Goal: Task Accomplishment & Management: Complete application form

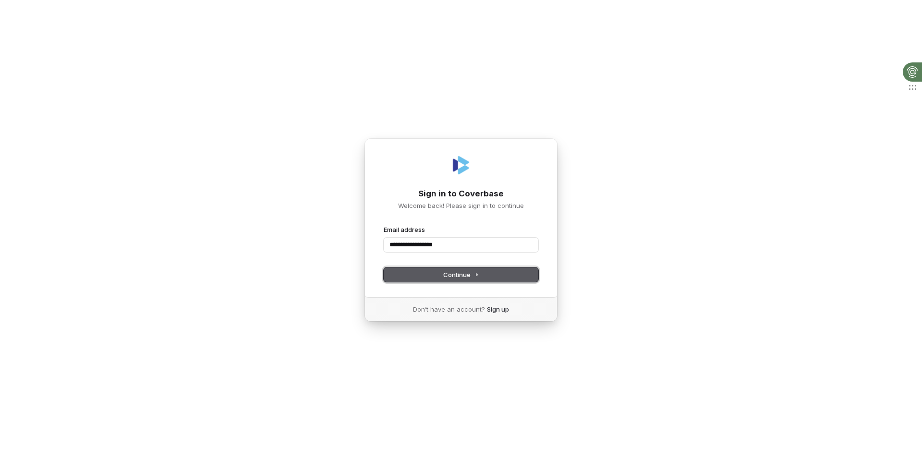
click at [473, 270] on span "Continue" at bounding box center [461, 274] width 36 height 9
type input "**********"
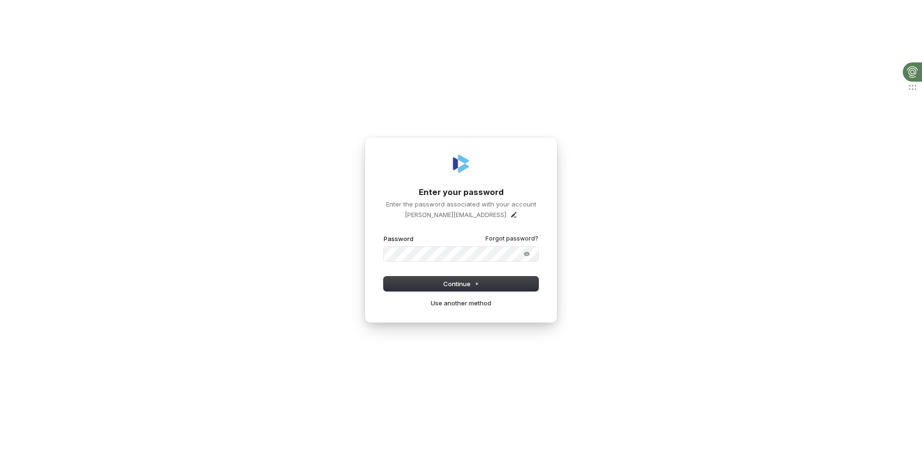
click at [384, 234] on button "submit" at bounding box center [384, 234] width 0 height 0
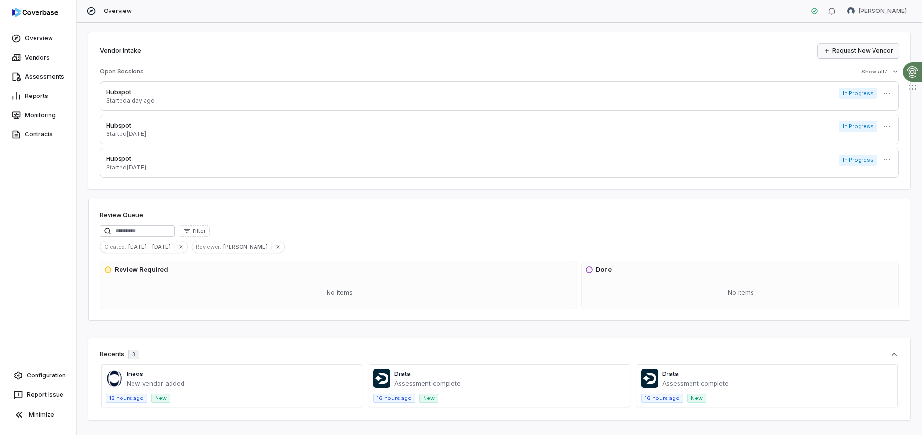
click at [837, 52] on link "Request New Vendor" at bounding box center [858, 51] width 81 height 14
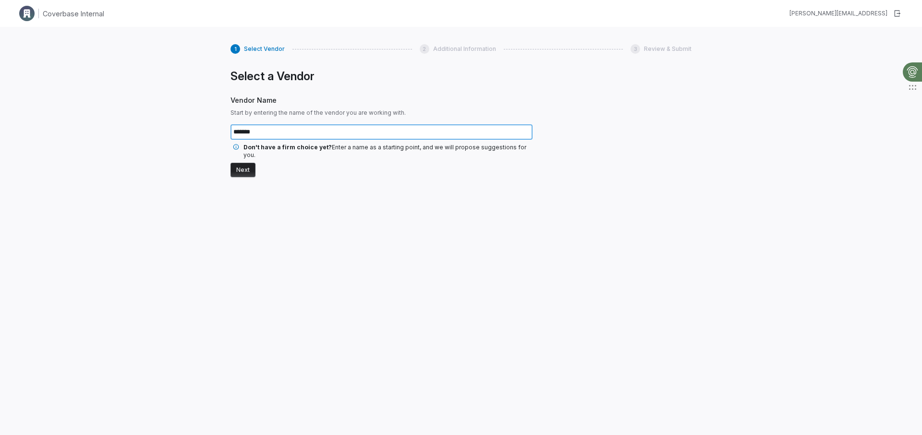
type input "*******"
click at [243, 163] on button "Next" at bounding box center [242, 170] width 25 height 14
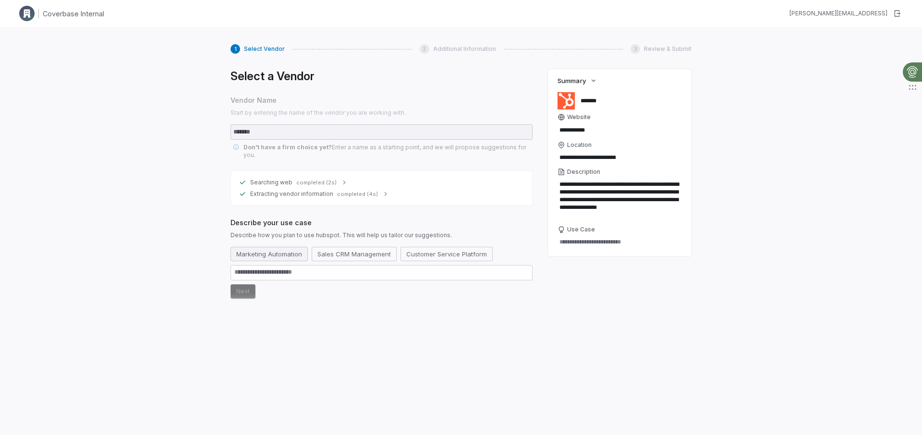
click at [251, 247] on button "Marketing Automation" at bounding box center [268, 254] width 77 height 14
click at [244, 286] on button "Next" at bounding box center [242, 291] width 25 height 14
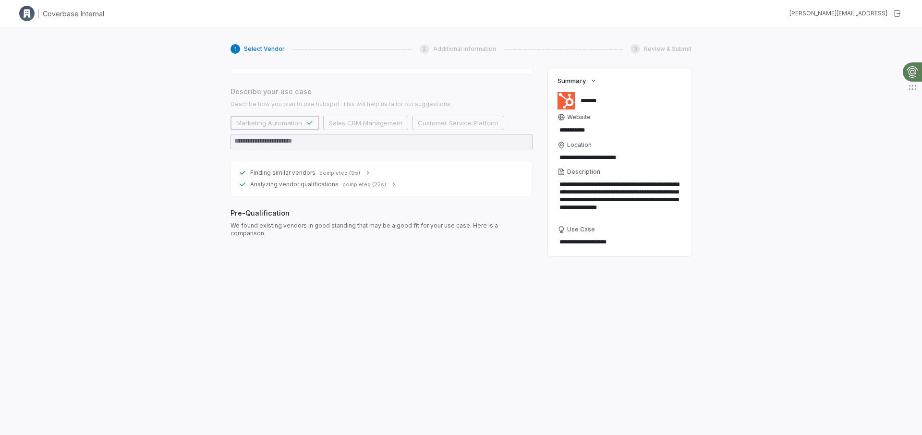
scroll to position [131, 0]
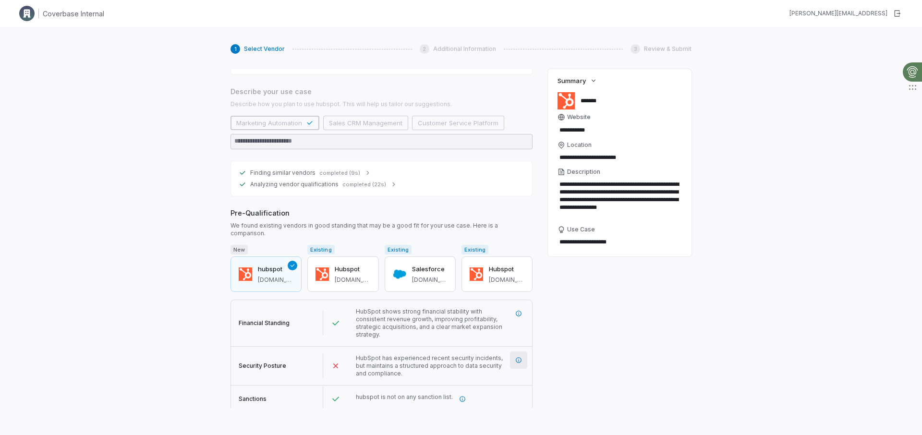
click at [518, 357] on icon "More information" at bounding box center [519, 360] width 6 height 6
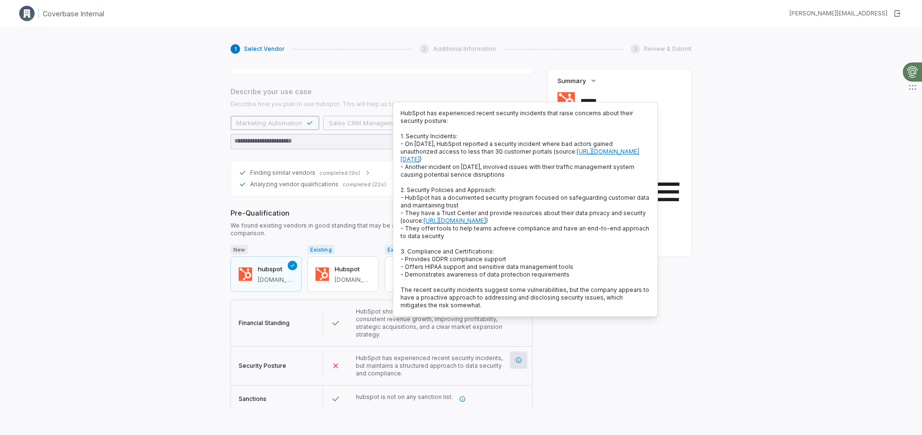
click at [200, 259] on div "1 Select Vendor 2 Additional Information 3 Review & Submit Select a Vendor Vend…" at bounding box center [461, 244] width 922 height 435
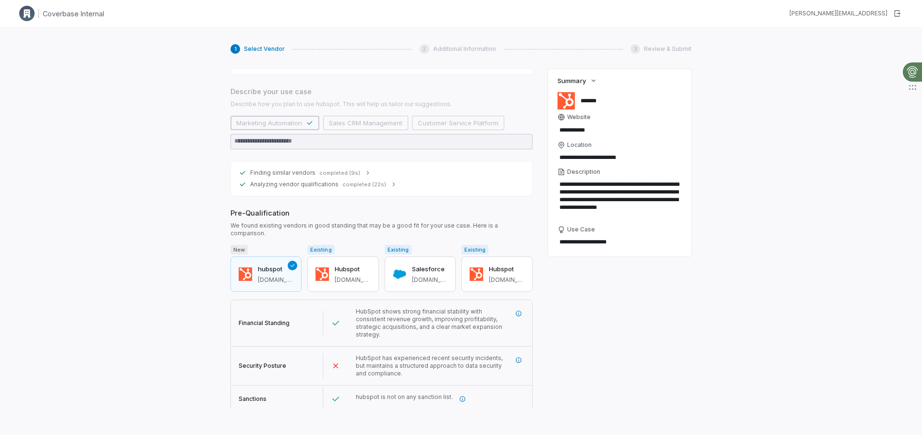
click at [243, 417] on button "Next" at bounding box center [242, 424] width 25 height 14
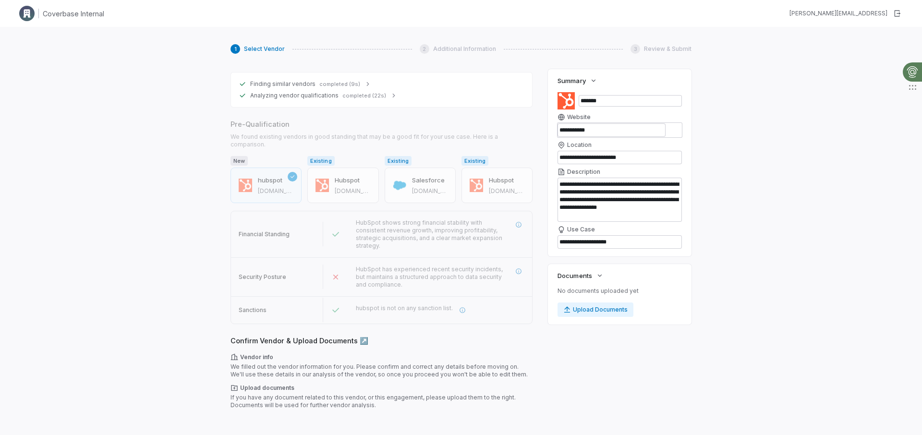
scroll to position [220, 0]
click at [244, 417] on button "Next" at bounding box center [242, 424] width 25 height 14
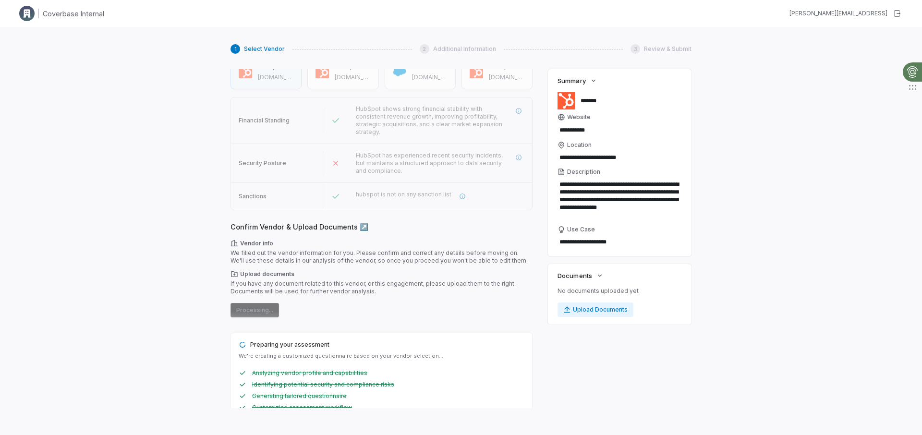
scroll to position [0, 0]
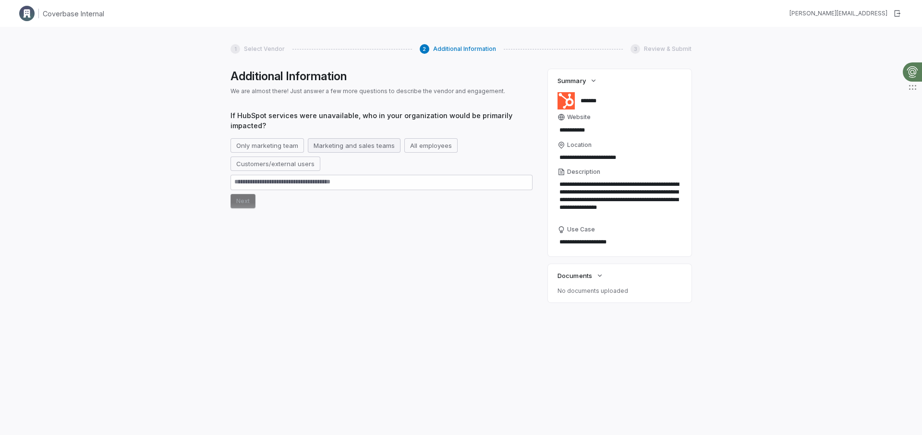
click at [355, 144] on button "Marketing and sales teams" at bounding box center [354, 145] width 93 height 14
click at [243, 207] on button "Next" at bounding box center [242, 201] width 25 height 14
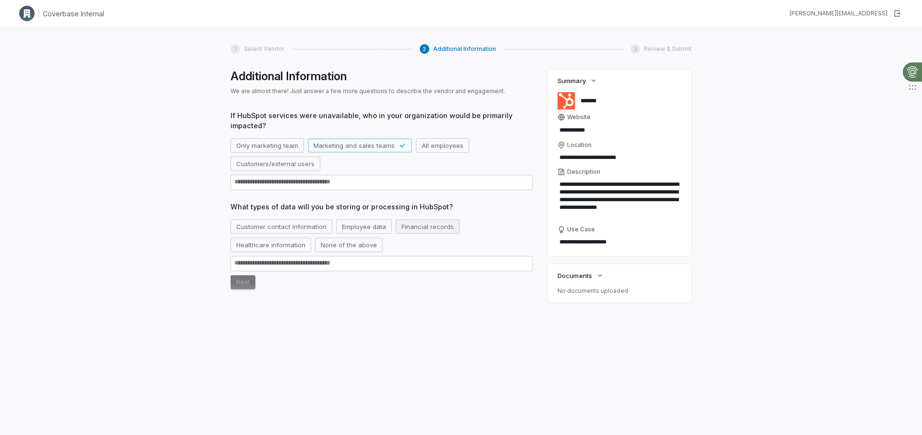
click at [432, 225] on button "Financial records" at bounding box center [428, 226] width 64 height 14
click at [242, 284] on button "Next" at bounding box center [242, 282] width 25 height 14
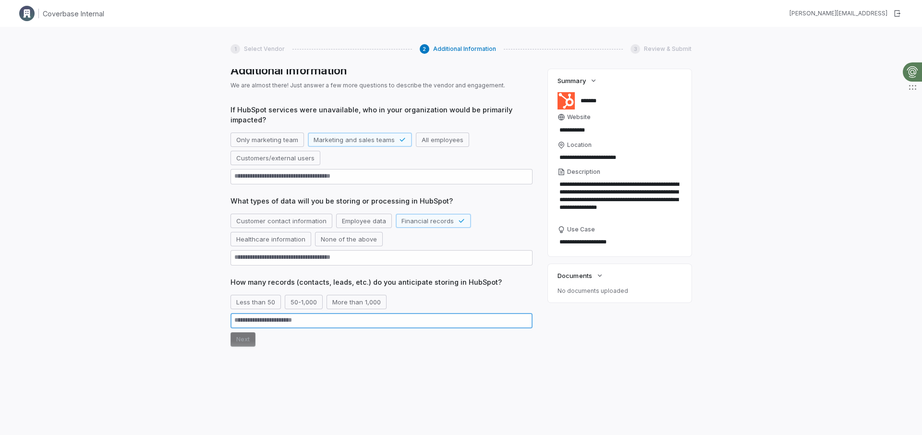
click at [269, 323] on textarea at bounding box center [381, 320] width 302 height 15
type textarea "*"
type textarea "**"
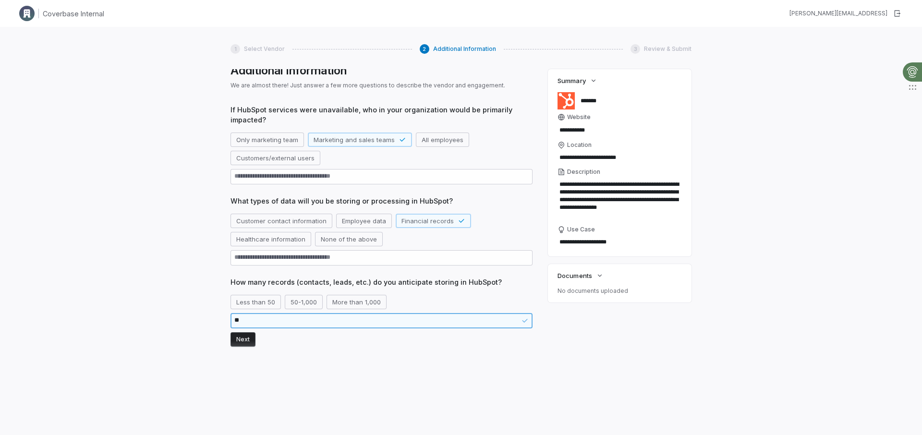
type textarea "*"
type textarea "***"
type textarea "*"
type textarea "****"
type textarea "*"
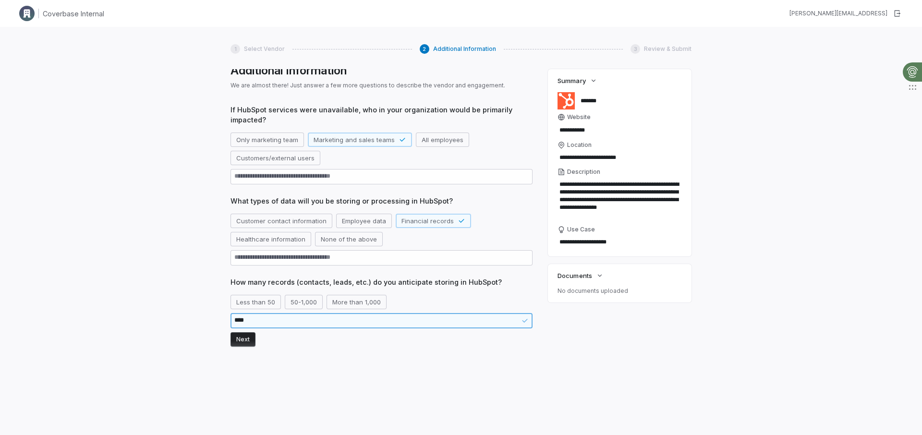
type textarea "*****"
type textarea "*"
type textarea "******"
type textarea "*"
type textarea "*******"
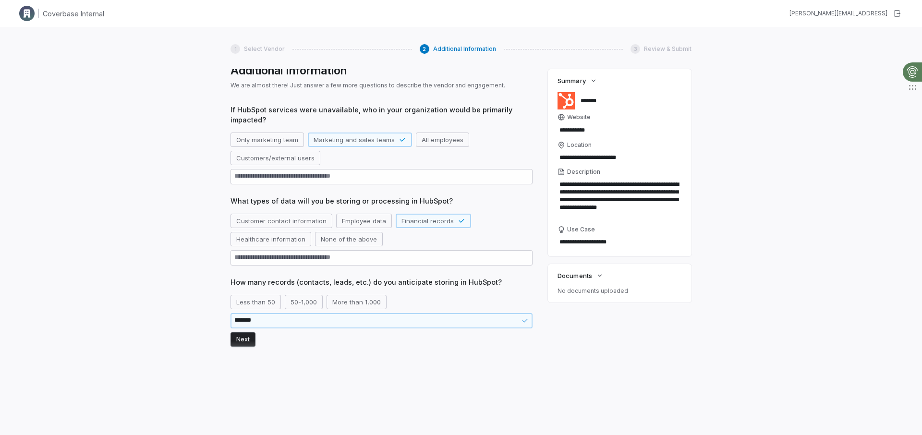
click at [238, 335] on button "Next" at bounding box center [242, 339] width 25 height 14
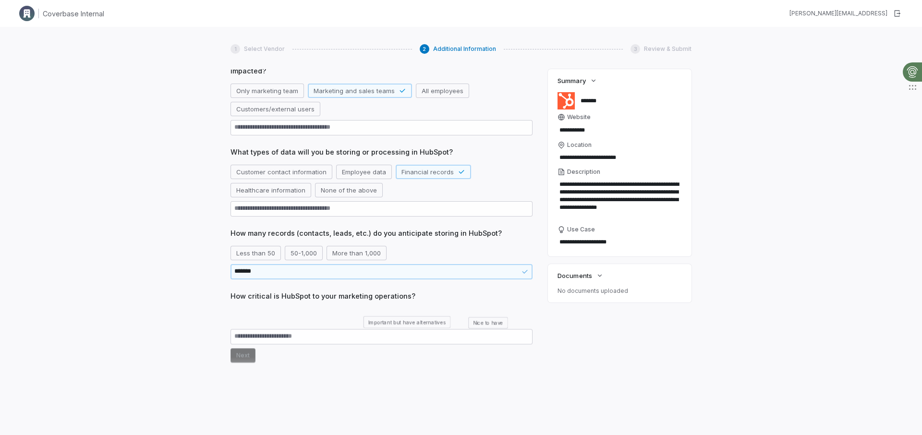
scroll to position [57, 0]
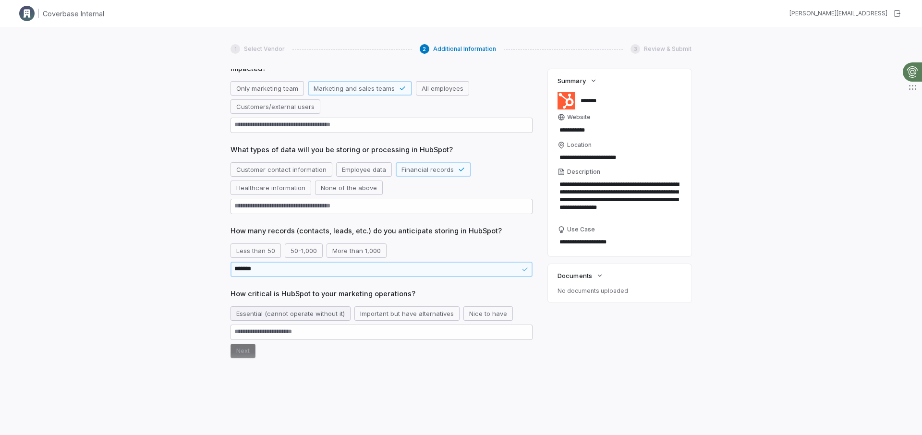
click at [277, 316] on button "Essential (cannot operate without it)" at bounding box center [290, 313] width 120 height 14
click at [238, 352] on button "Next" at bounding box center [242, 351] width 25 height 14
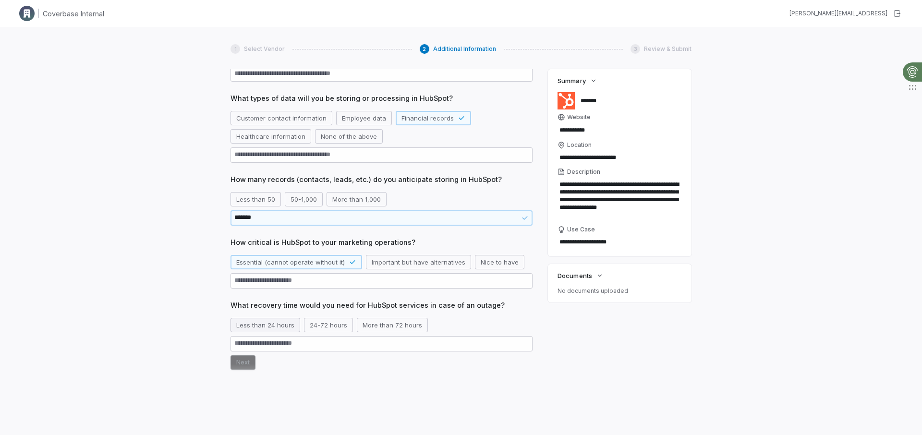
click at [258, 329] on button "Less than 24 hours" at bounding box center [265, 325] width 70 height 14
click at [242, 366] on button "Next" at bounding box center [242, 362] width 25 height 14
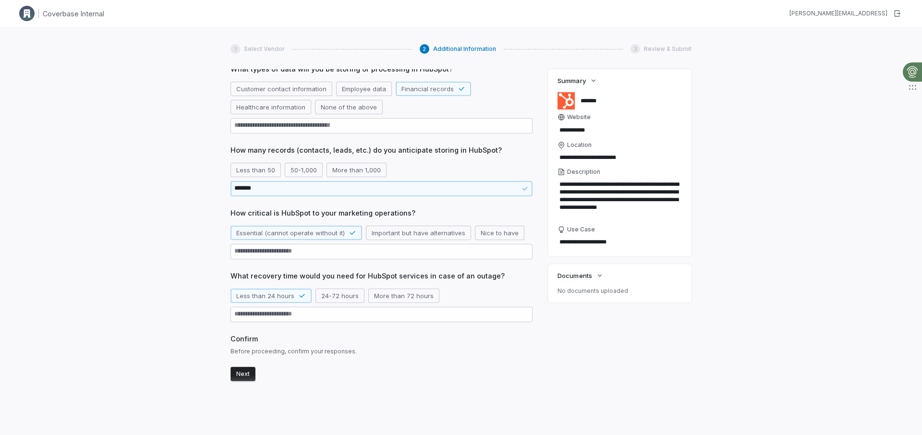
click at [244, 373] on button "Next" at bounding box center [242, 374] width 25 height 14
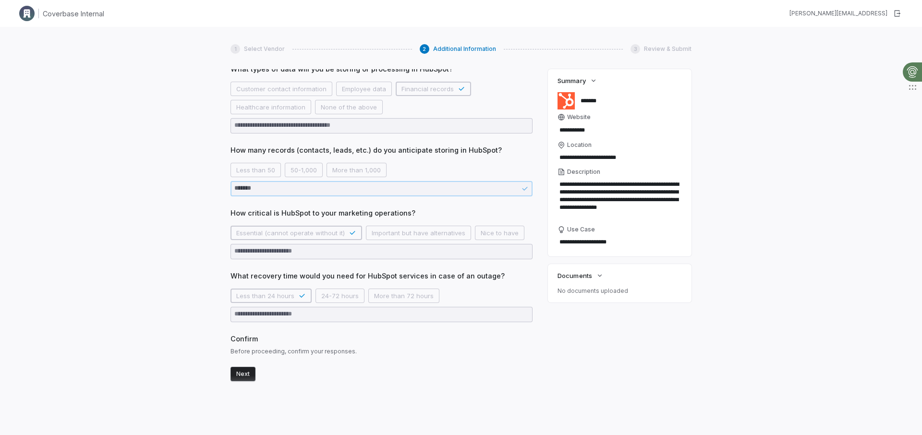
type textarea "*"
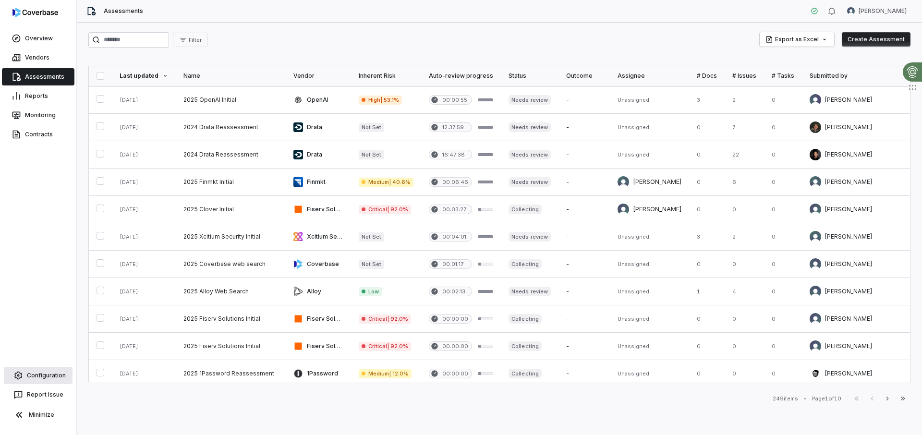
click at [55, 378] on link "Configuration" at bounding box center [38, 375] width 69 height 17
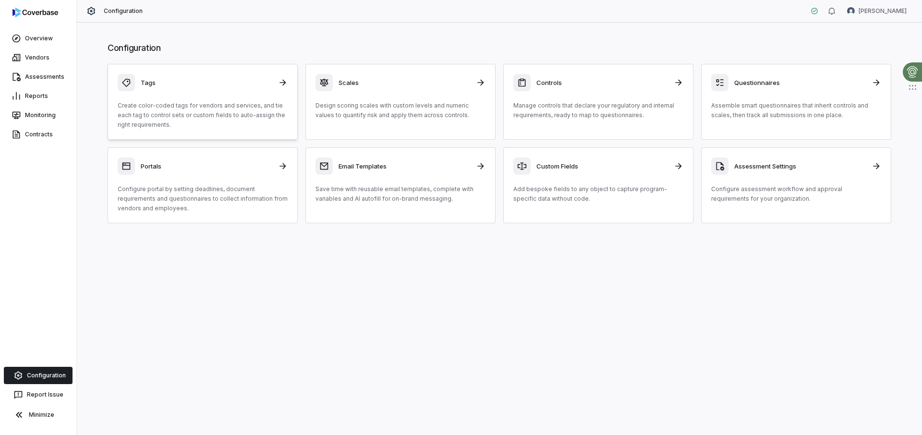
click at [183, 113] on p "Create color-coded tags for vendors and services, and tie each tag to control s…" at bounding box center [203, 115] width 170 height 29
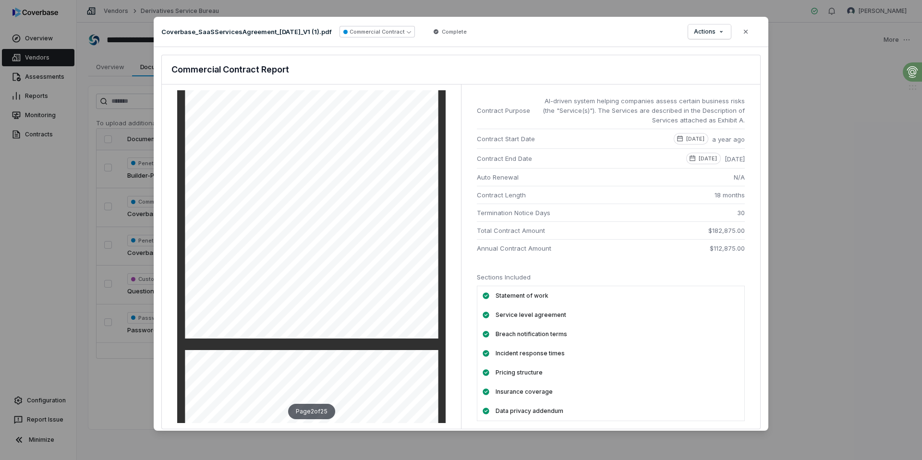
scroll to position [426, 0]
click at [747, 33] on icon "button" at bounding box center [746, 32] width 8 height 8
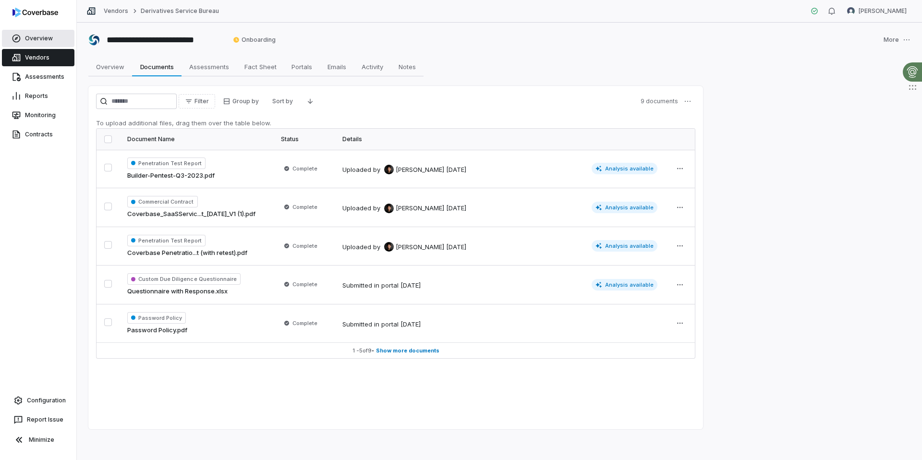
click at [30, 36] on link "Overview" at bounding box center [38, 38] width 72 height 17
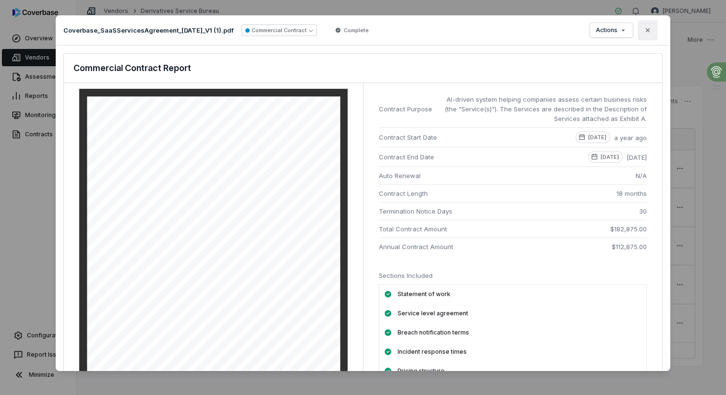
click at [647, 28] on icon "button" at bounding box center [648, 30] width 8 height 8
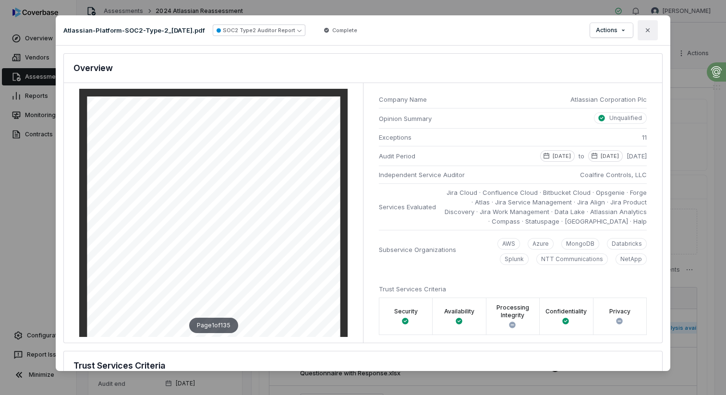
click at [645, 33] on icon "button" at bounding box center [648, 30] width 8 height 8
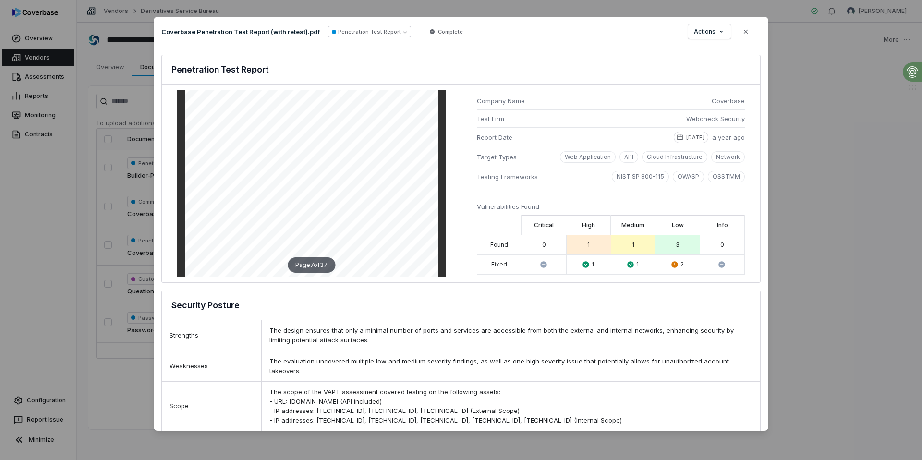
scroll to position [2182, 0]
click at [749, 34] on icon "button" at bounding box center [746, 32] width 8 height 8
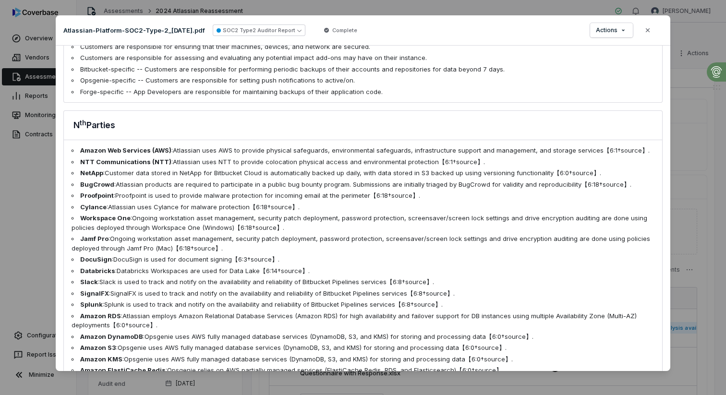
scroll to position [2488, 0]
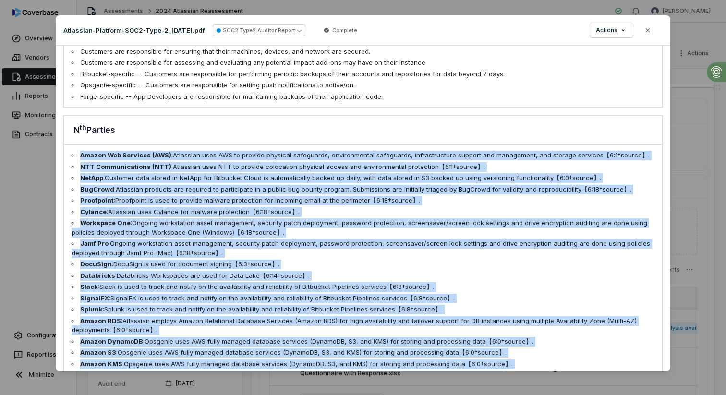
drag, startPoint x: 76, startPoint y: 119, endPoint x: 478, endPoint y: 357, distance: 466.9
click at [478, 357] on ul "Amazon Web Services (AWS) : Atlassian uses AWS to provide physical safeguards, …" at bounding box center [363, 271] width 598 height 252
click at [651, 29] on icon "button" at bounding box center [648, 30] width 8 height 8
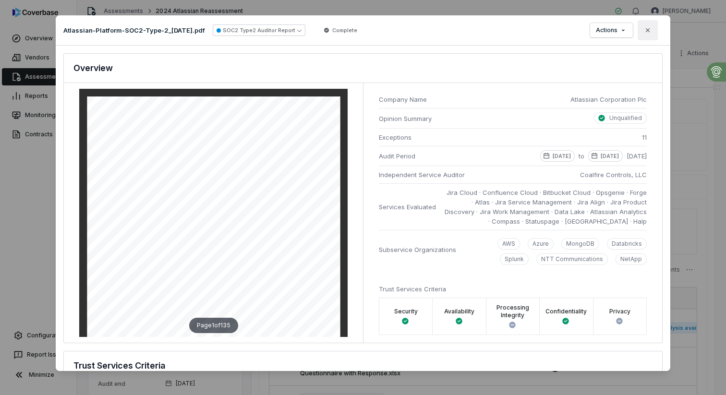
click at [646, 29] on icon "button" at bounding box center [648, 30] width 4 height 4
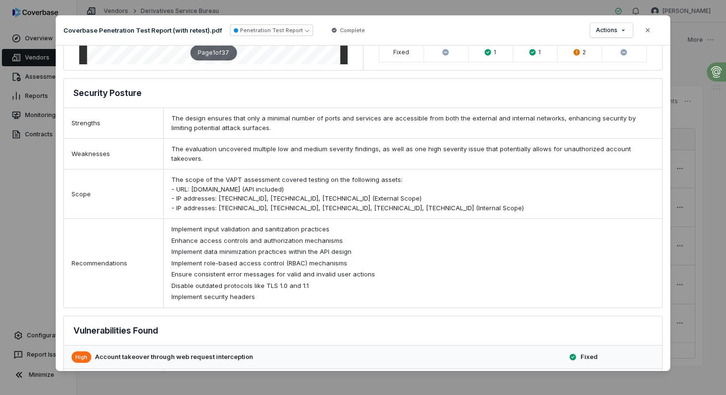
scroll to position [213, 0]
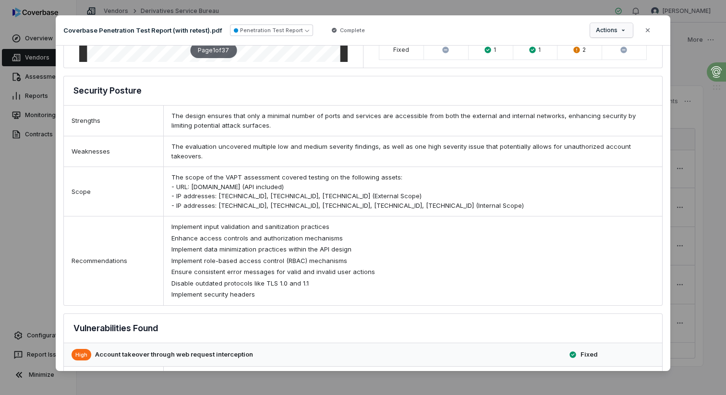
click at [616, 26] on div "Document Preview Coverbase Penetration Test Report (with retest).pdf Penetratio…" at bounding box center [363, 197] width 726 height 395
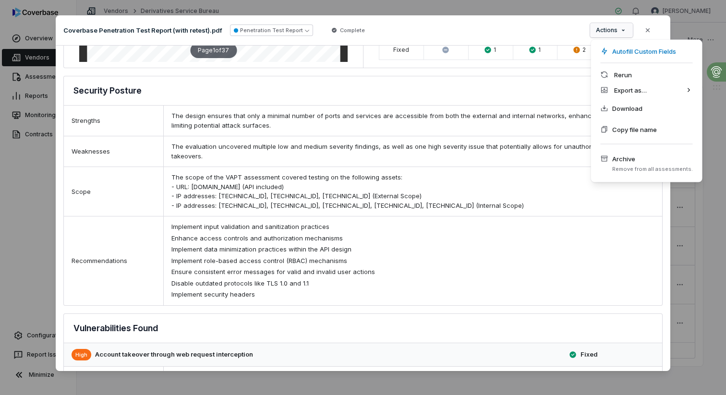
click at [647, 32] on div "Document Preview Coverbase Penetration Test Report (with retest).pdf Penetratio…" at bounding box center [363, 197] width 726 height 395
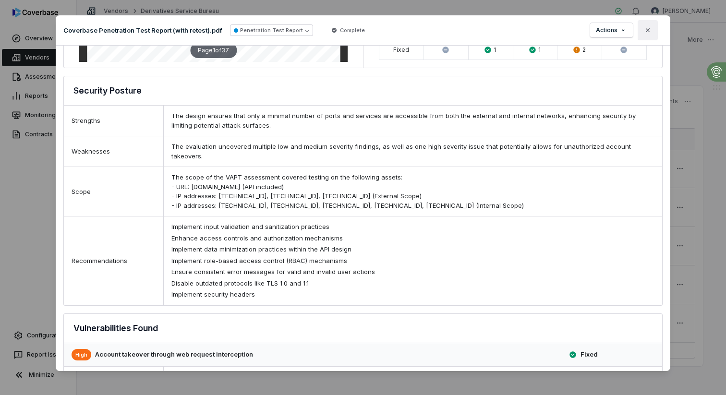
click at [651, 29] on icon "button" at bounding box center [648, 30] width 8 height 8
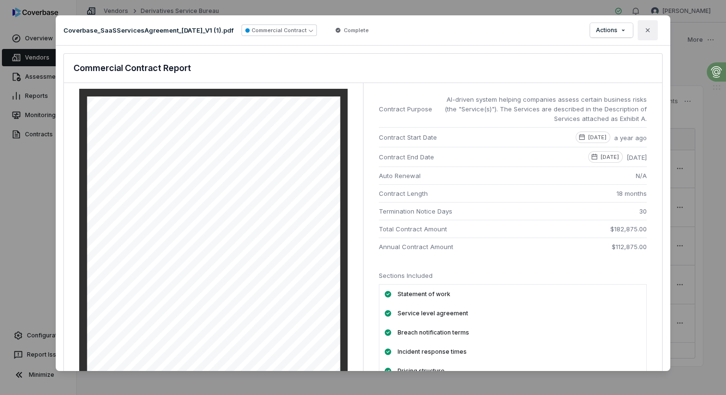
click at [647, 31] on icon "button" at bounding box center [648, 30] width 4 height 4
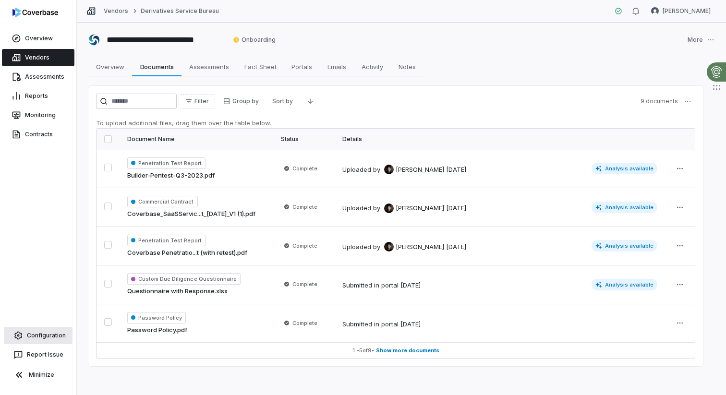
click at [33, 331] on link "Configuration" at bounding box center [38, 335] width 69 height 17
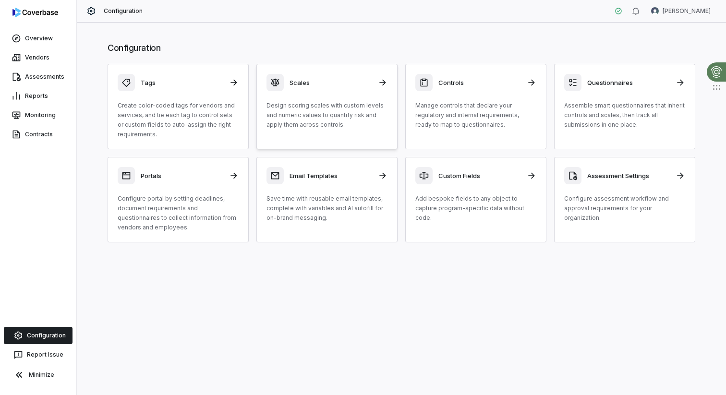
click at [319, 111] on p "Design scoring scales with custom levels and numeric values to quantify risk an…" at bounding box center [326, 115] width 121 height 29
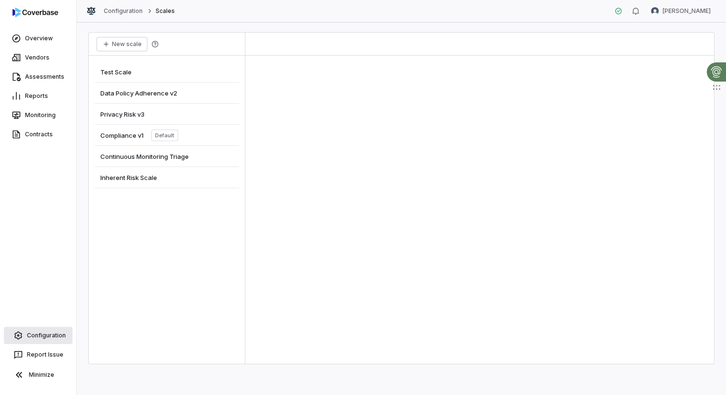
click at [40, 338] on link "Configuration" at bounding box center [38, 335] width 69 height 17
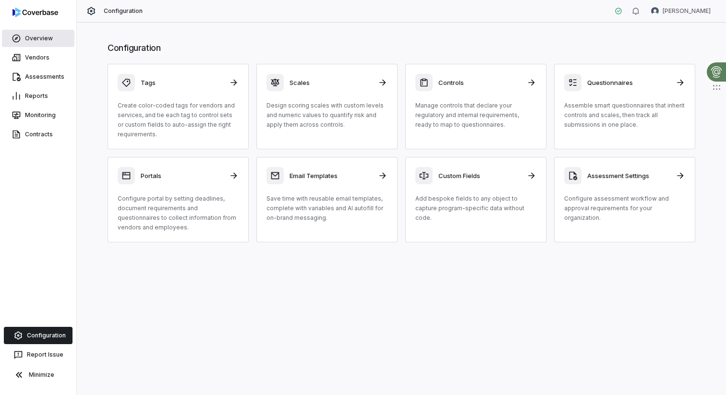
click at [37, 31] on link "Overview" at bounding box center [38, 38] width 72 height 17
